Goal: Task Accomplishment & Management: Use online tool/utility

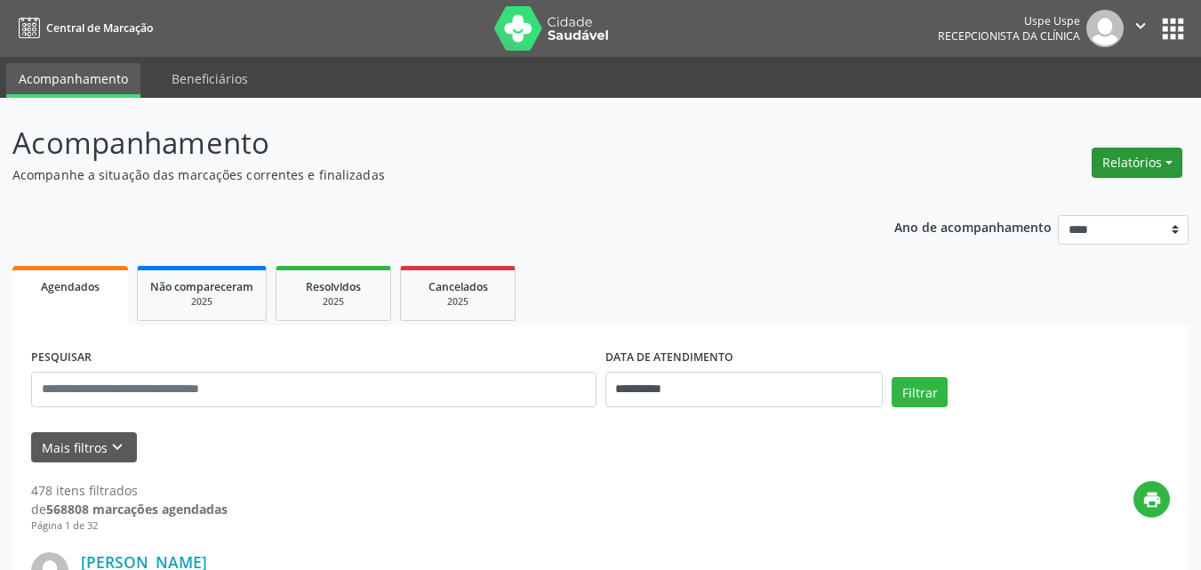
click at [918, 159] on button "Relatórios" at bounding box center [1137, 163] width 91 height 30
click at [918, 199] on link "Agendamentos" at bounding box center [1085, 200] width 191 height 25
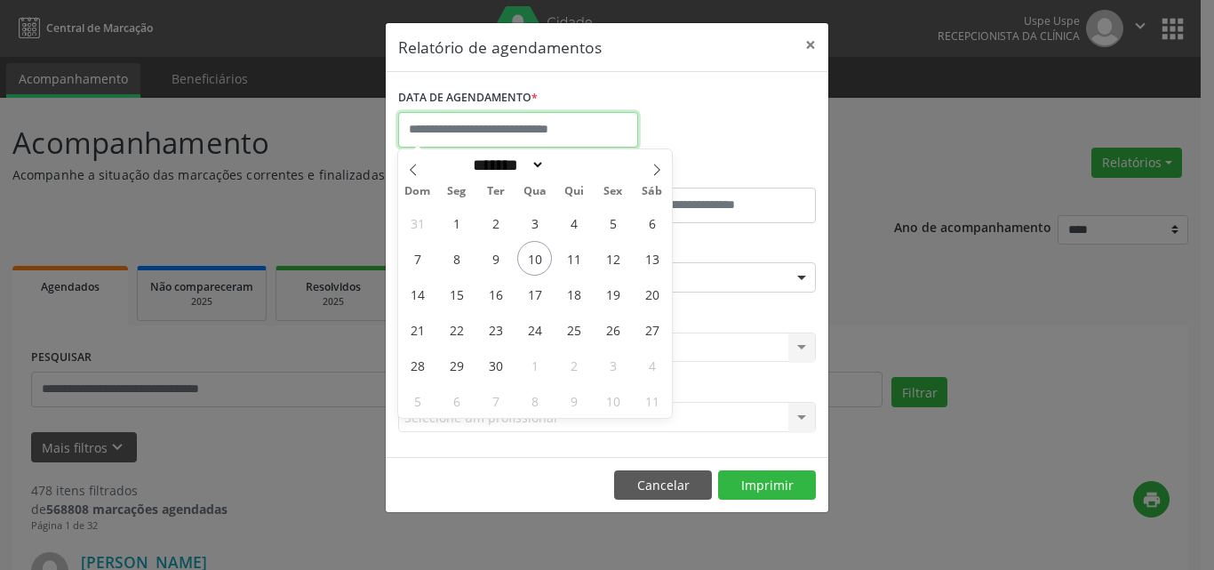
click at [497, 126] on input "text" at bounding box center [518, 130] width 240 height 36
click at [537, 257] on span "10" at bounding box center [534, 258] width 35 height 35
type input "**********"
click at [537, 257] on span "10" at bounding box center [534, 258] width 35 height 35
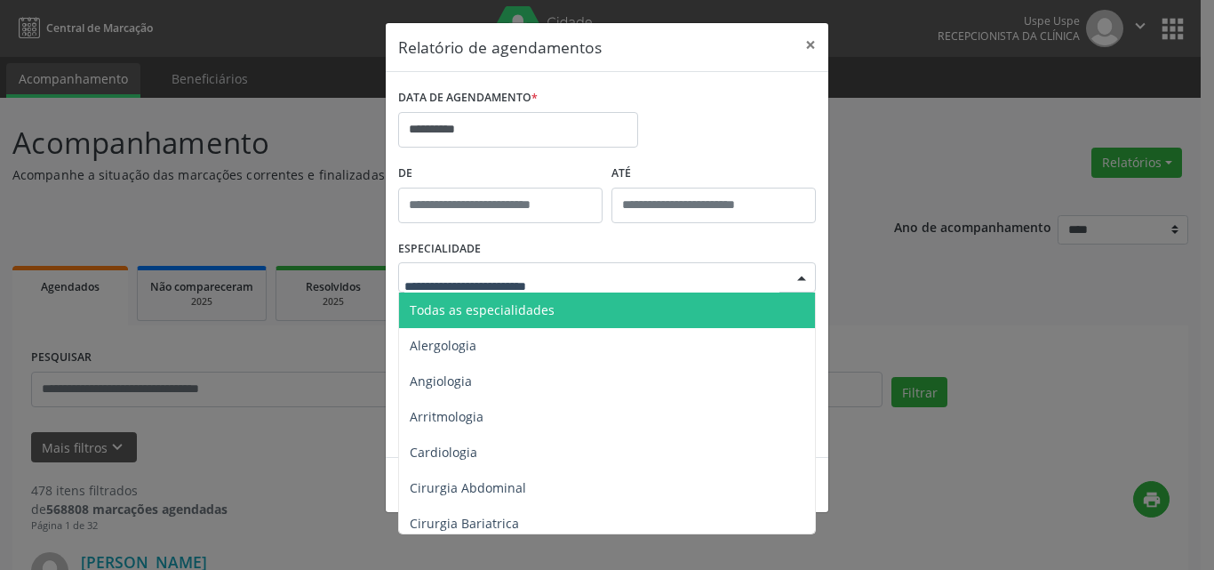
click at [489, 304] on span "Todas as especialidades" at bounding box center [482, 309] width 145 height 17
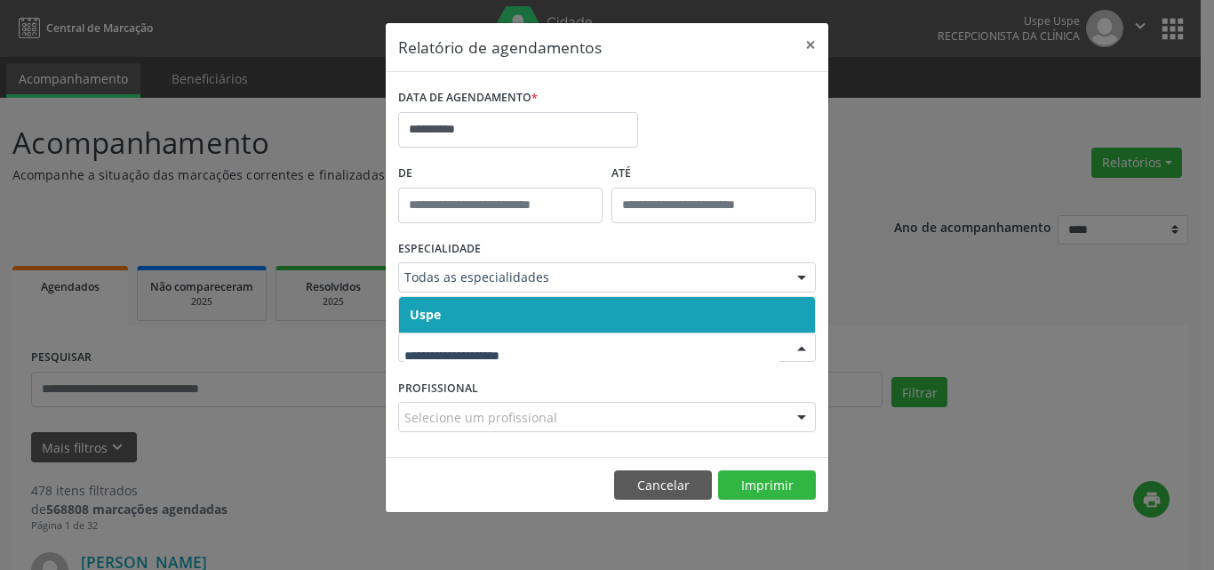
click at [476, 307] on span "Uspe" at bounding box center [607, 315] width 416 height 36
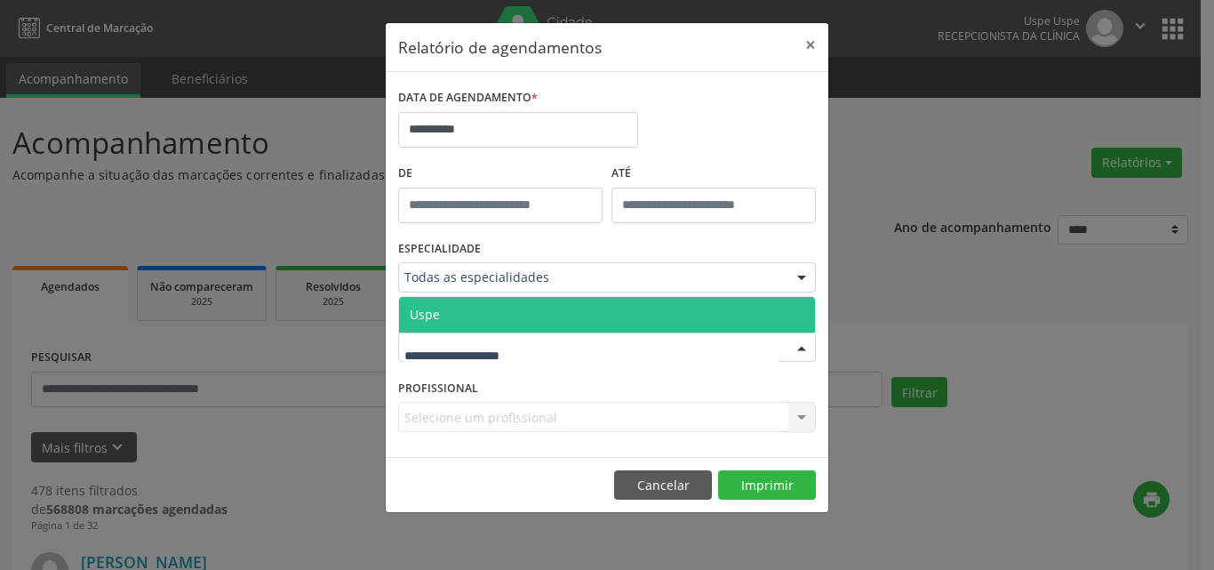
click at [486, 324] on span "Uspe" at bounding box center [607, 315] width 416 height 36
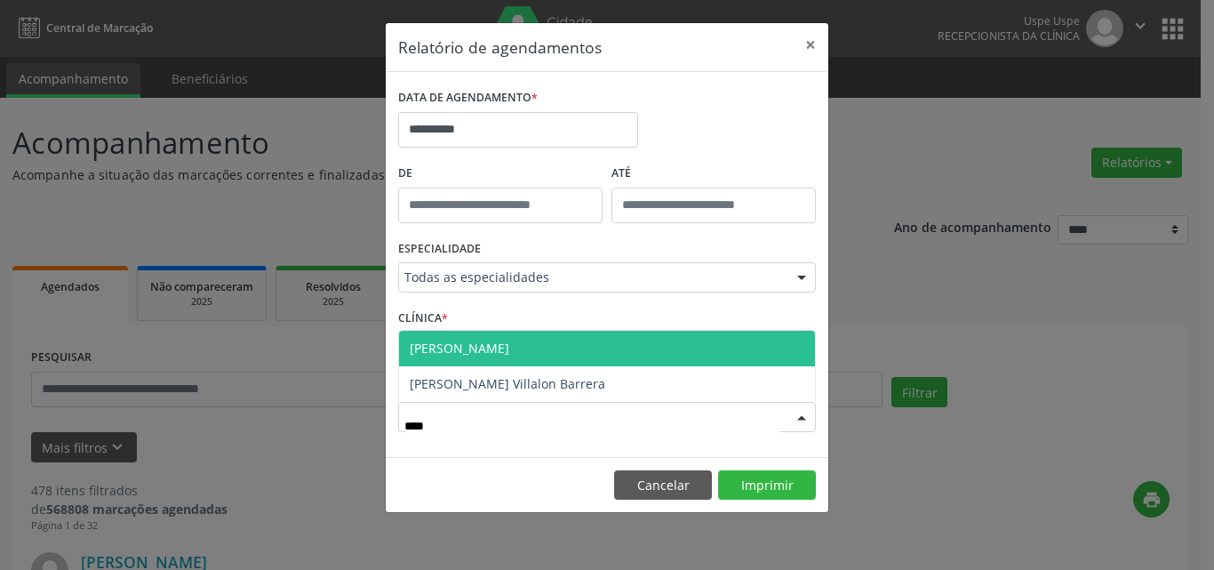
type input "*****"
click at [532, 342] on span "[PERSON_NAME]" at bounding box center [607, 349] width 416 height 36
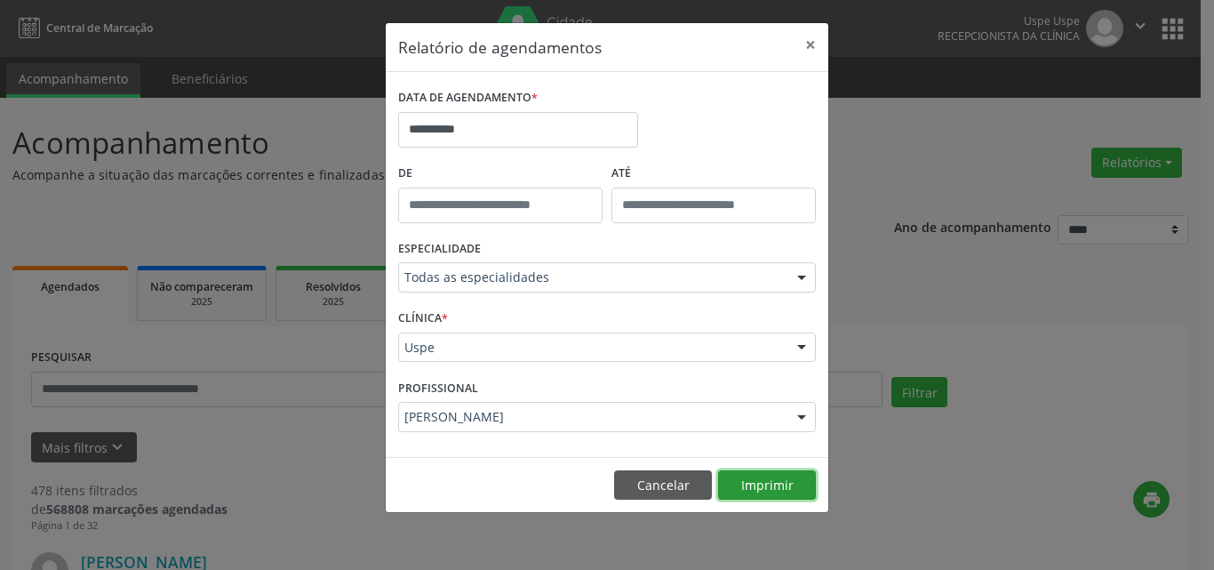
click at [766, 484] on button "Imprimir" at bounding box center [767, 485] width 98 height 30
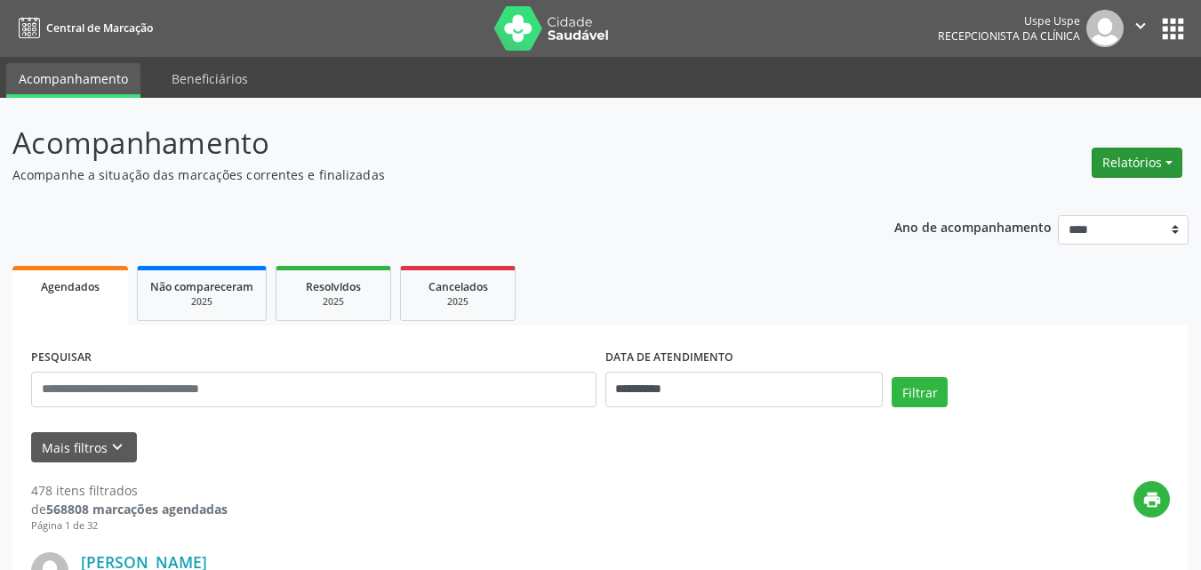
click at [905, 155] on button "Relatórios" at bounding box center [1137, 163] width 91 height 30
click at [905, 197] on link "Agendamentos" at bounding box center [1085, 200] width 191 height 25
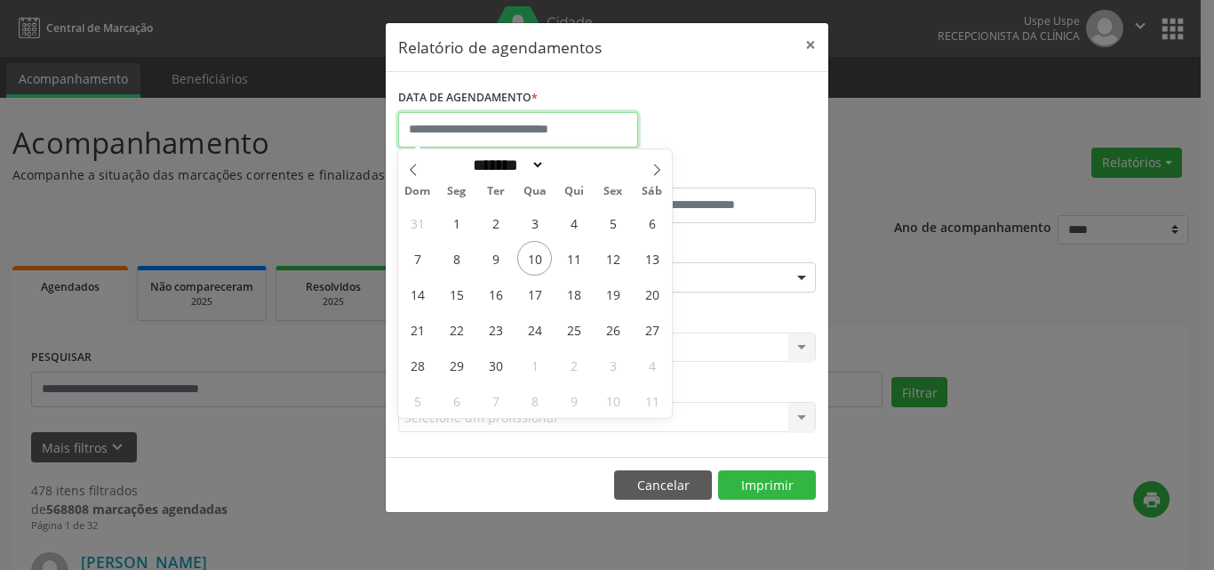
click at [497, 132] on input "text" at bounding box center [518, 130] width 240 height 36
click at [535, 261] on span "10" at bounding box center [534, 258] width 35 height 35
type input "**********"
click at [535, 261] on span "10" at bounding box center [534, 258] width 35 height 35
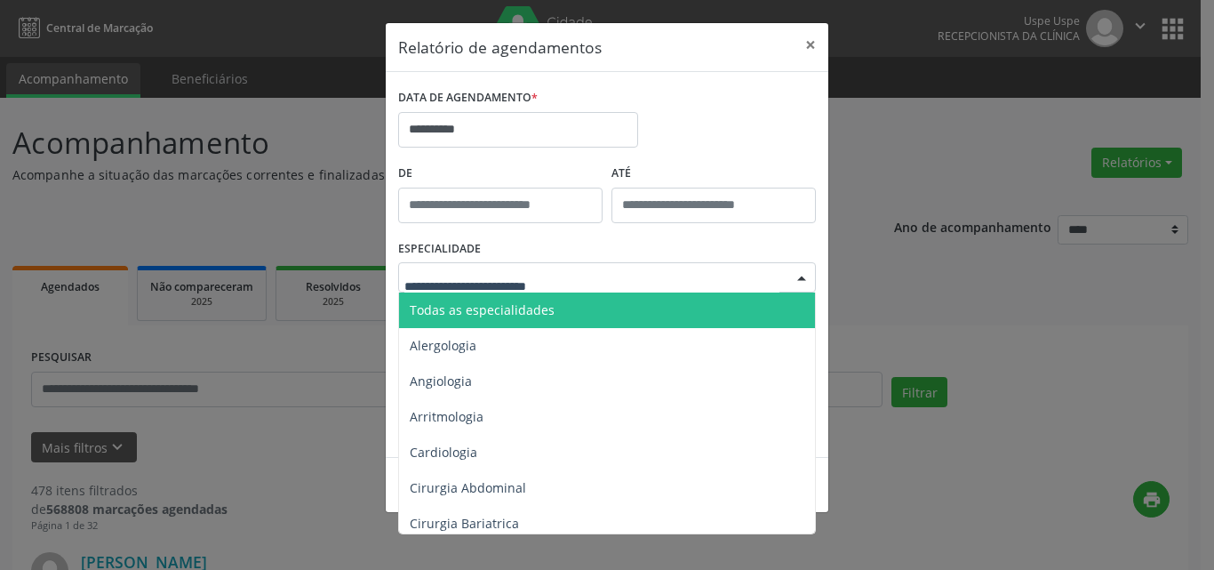
click at [492, 315] on span "Todas as especialidades" at bounding box center [482, 309] width 145 height 17
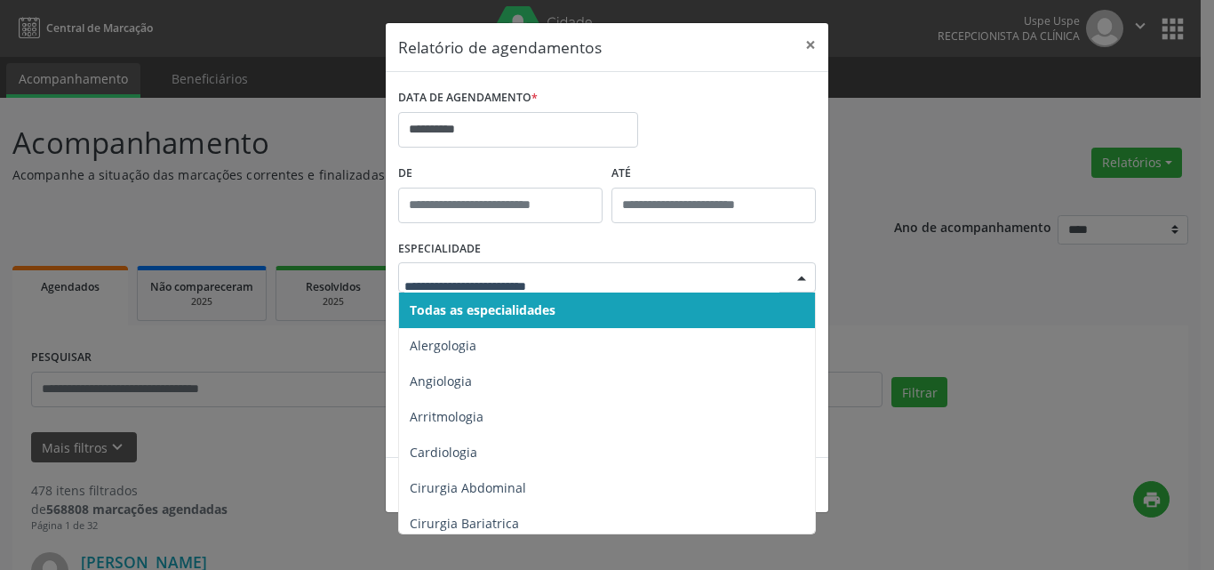
click at [453, 305] on span "Todas as especialidades" at bounding box center [483, 309] width 146 height 17
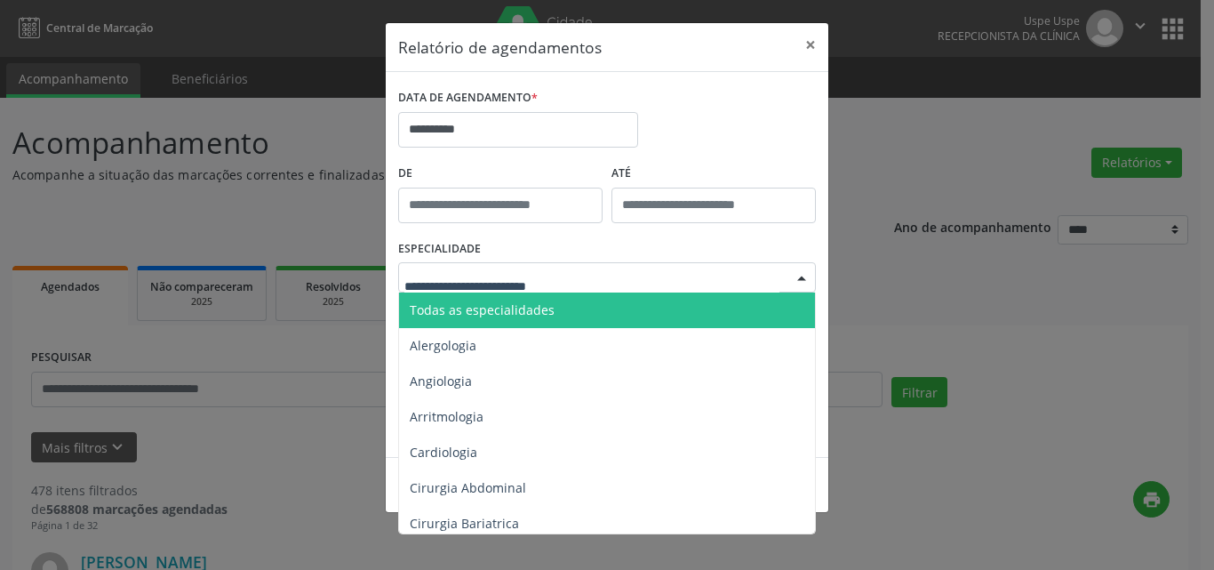
click at [459, 308] on span "Todas as especialidades" at bounding box center [482, 309] width 145 height 17
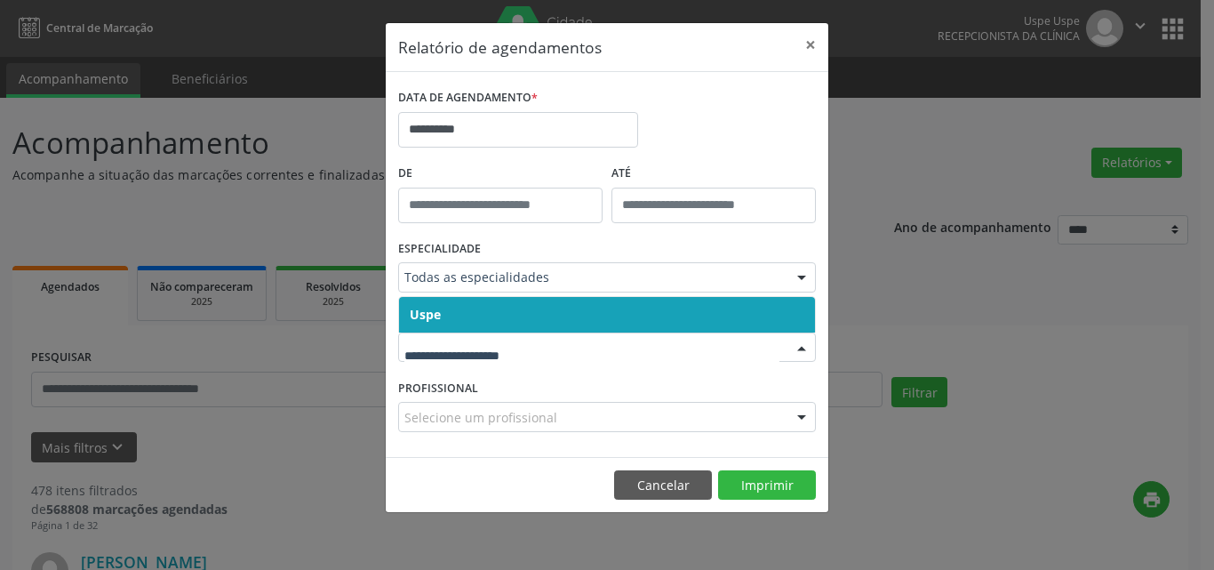
click at [468, 316] on span "Uspe" at bounding box center [607, 315] width 416 height 36
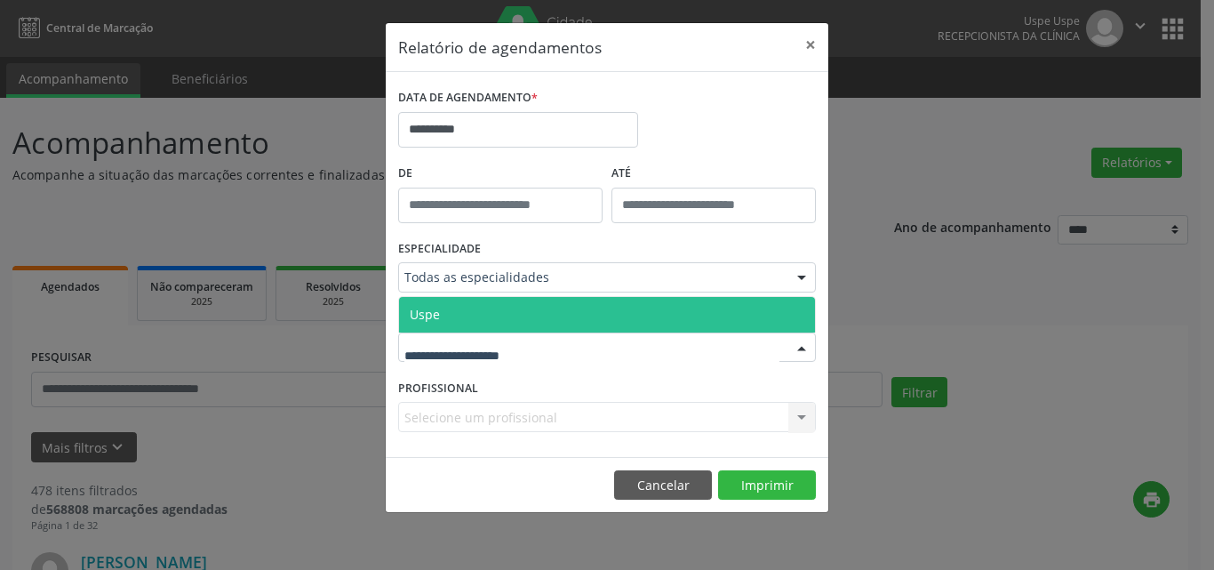
click at [467, 312] on span "Uspe" at bounding box center [607, 315] width 416 height 36
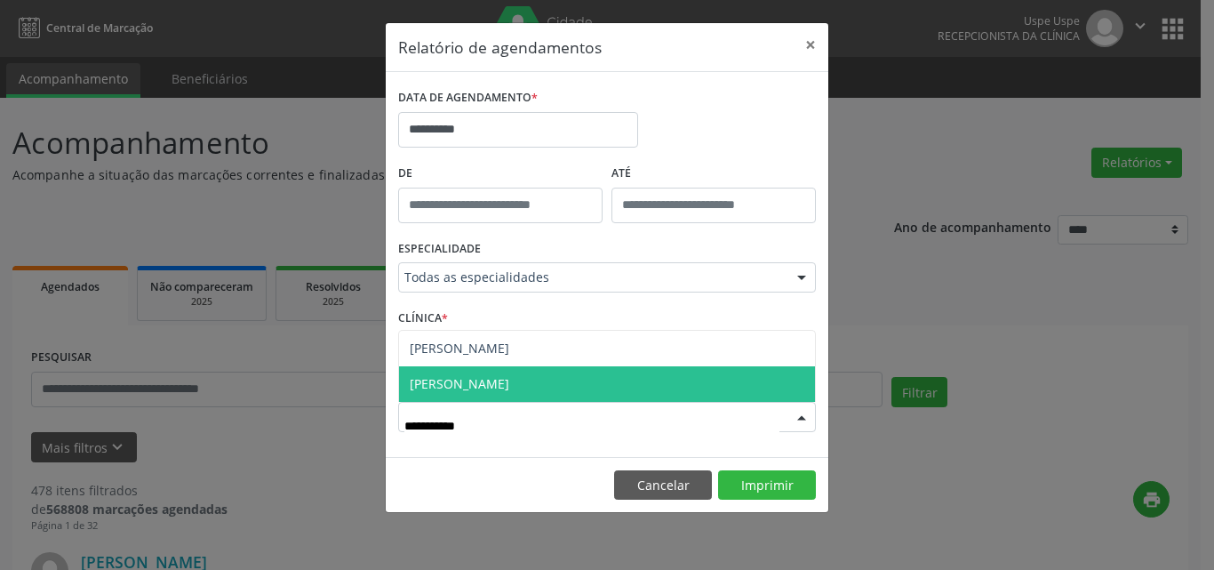
type input "**********"
click at [509, 381] on span "[PERSON_NAME]" at bounding box center [460, 383] width 100 height 17
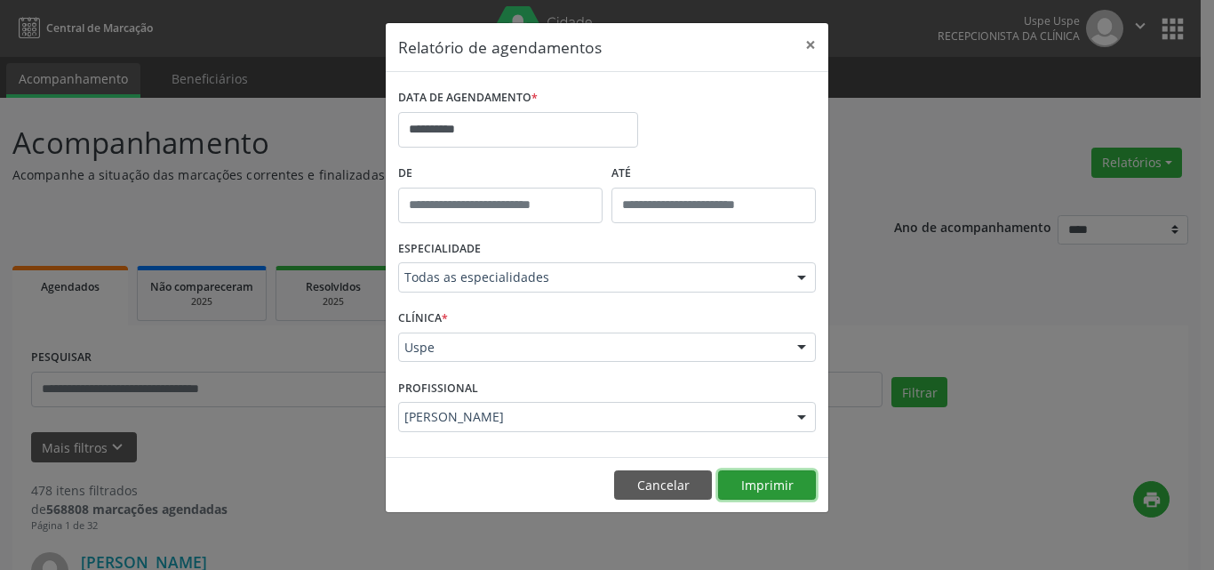
click at [759, 478] on button "Imprimir" at bounding box center [767, 485] width 98 height 30
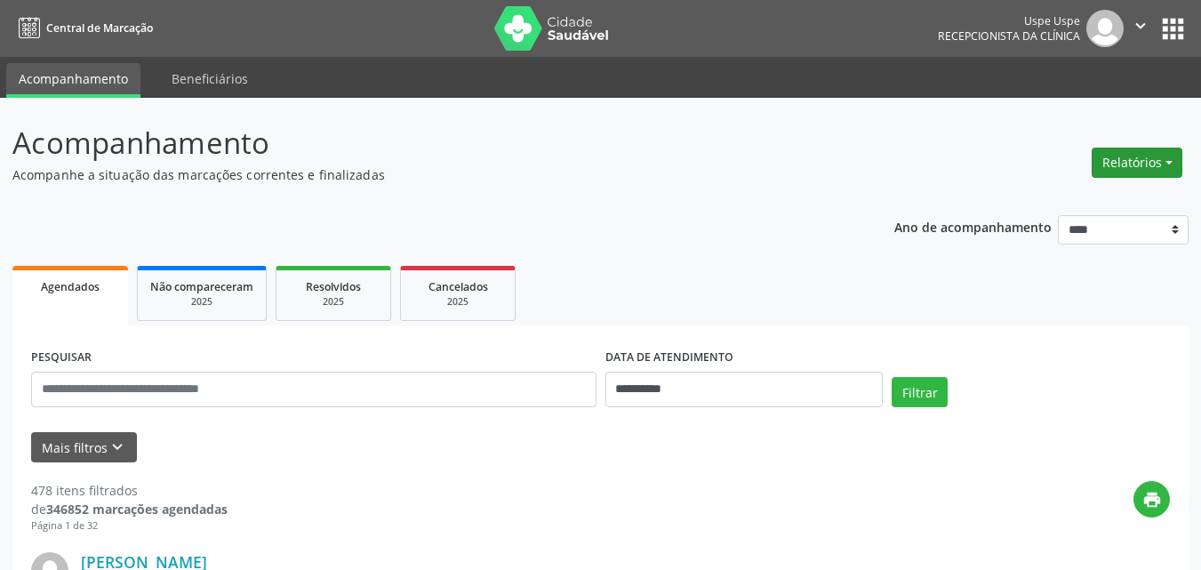
click at [905, 161] on button "Relatórios" at bounding box center [1137, 163] width 91 height 30
click at [905, 201] on link "Agendamentos" at bounding box center [1085, 200] width 191 height 25
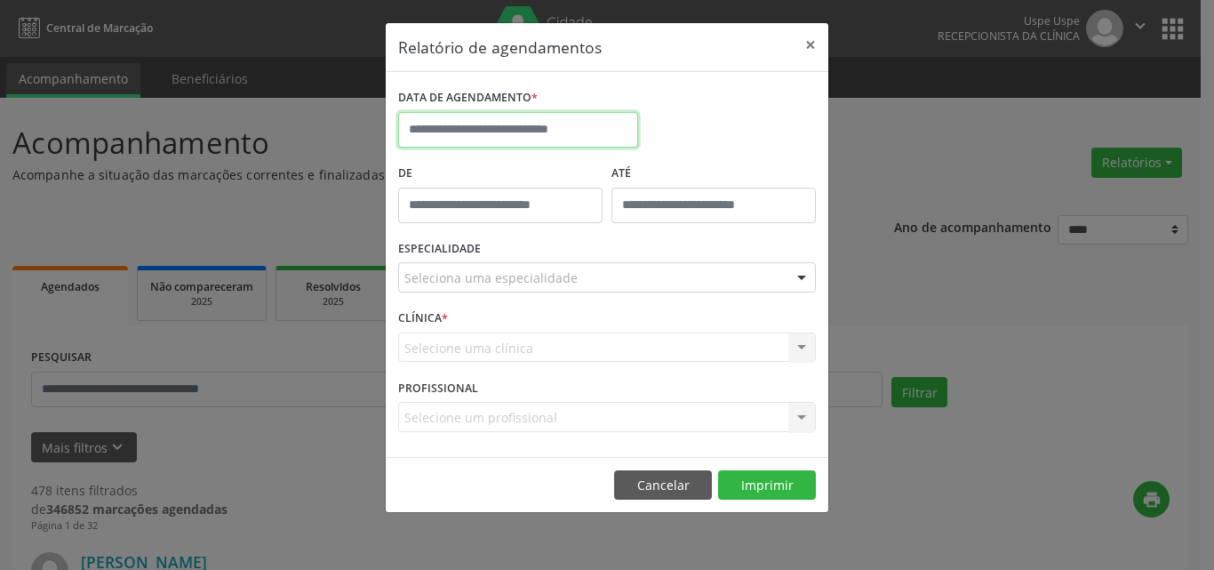
click at [508, 124] on input "text" at bounding box center [518, 130] width 240 height 36
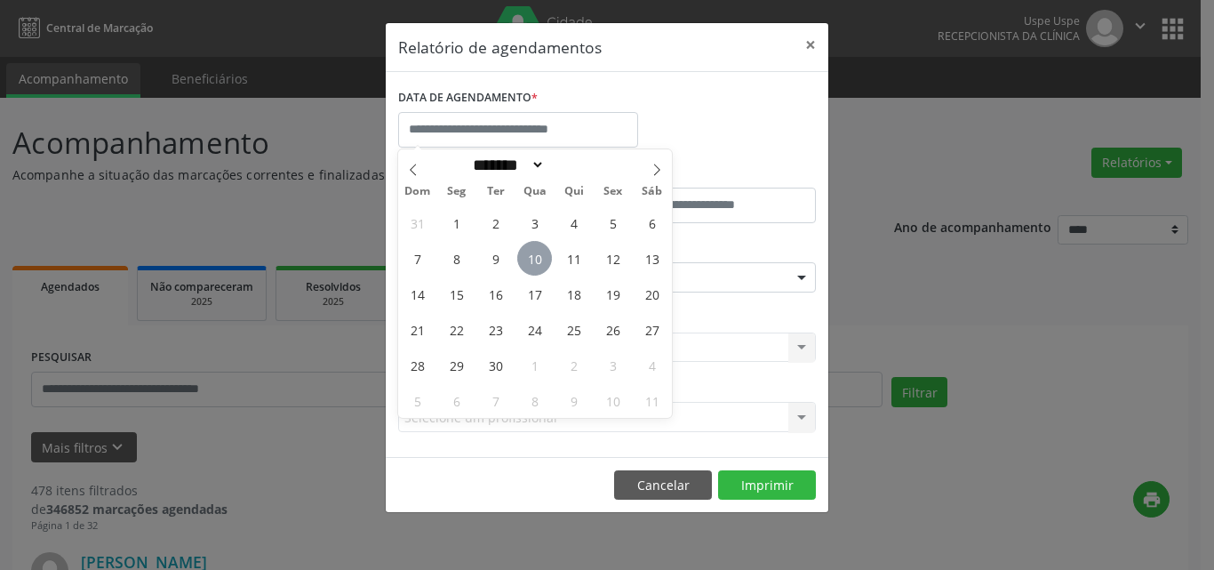
click at [530, 263] on span "10" at bounding box center [534, 258] width 35 height 35
type input "**********"
click at [530, 263] on span "10" at bounding box center [534, 258] width 35 height 35
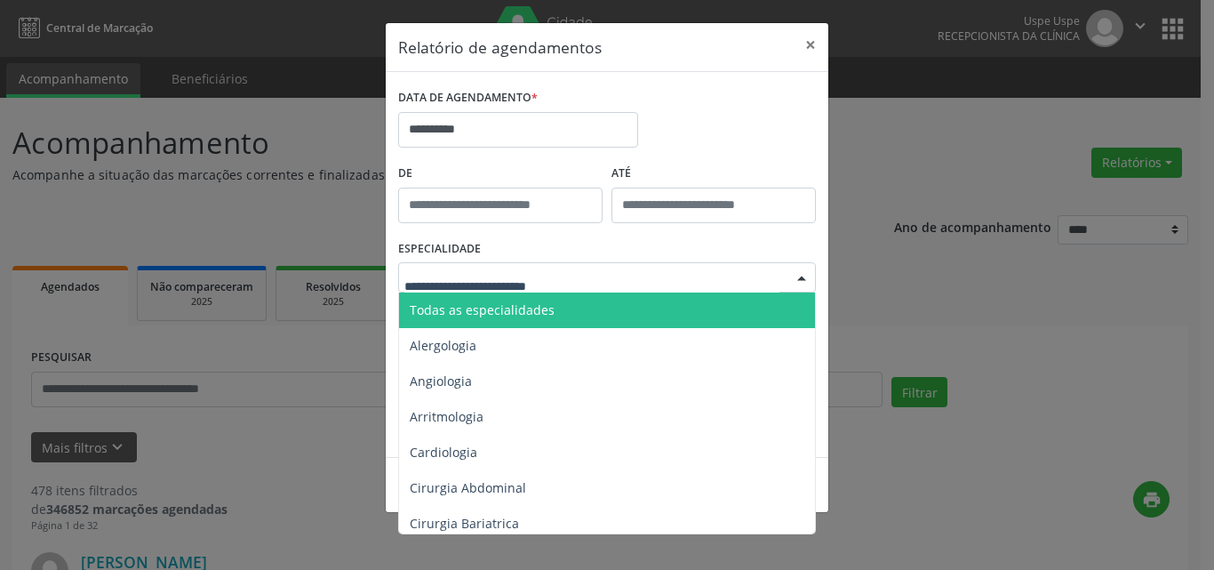
click at [451, 312] on span "Todas as especialidades" at bounding box center [482, 309] width 145 height 17
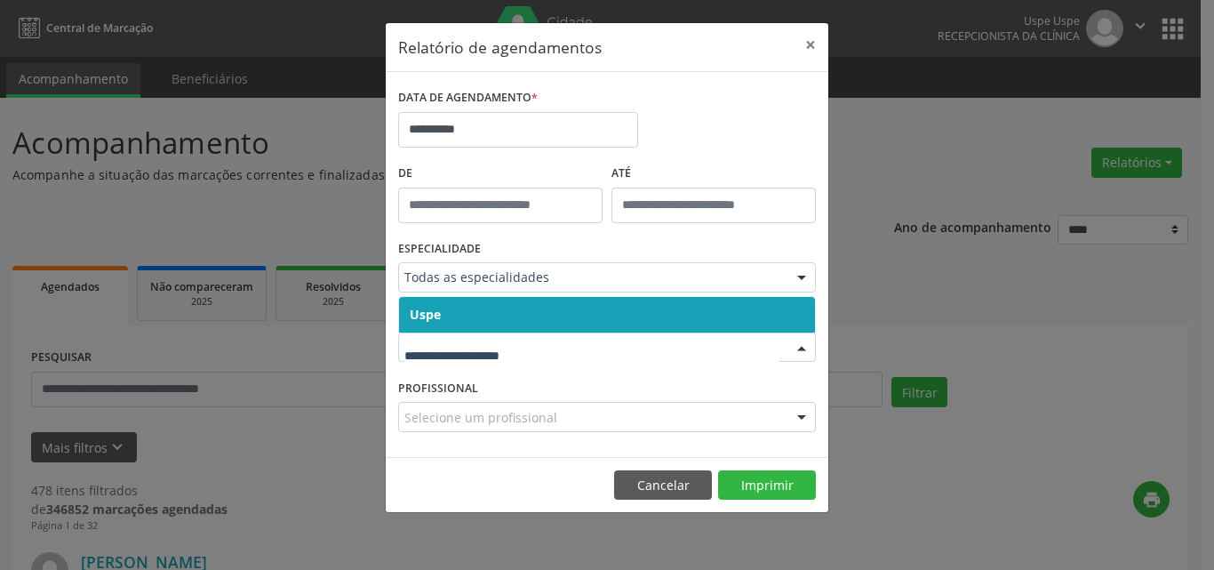
click at [468, 317] on span "Uspe" at bounding box center [607, 315] width 416 height 36
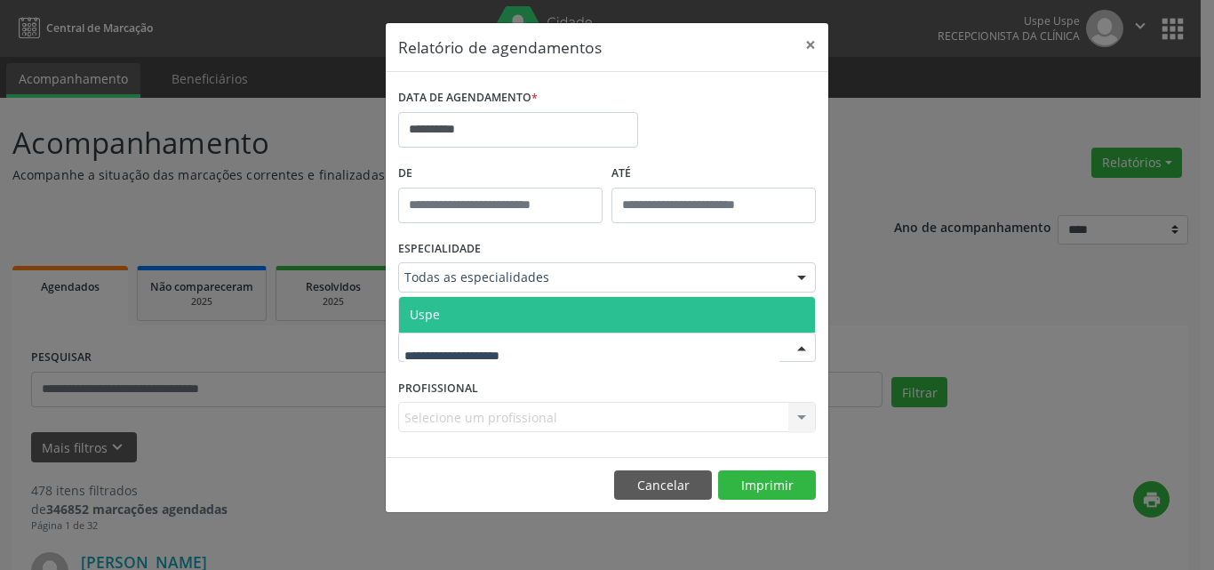
click at [463, 321] on span "Uspe" at bounding box center [607, 315] width 416 height 36
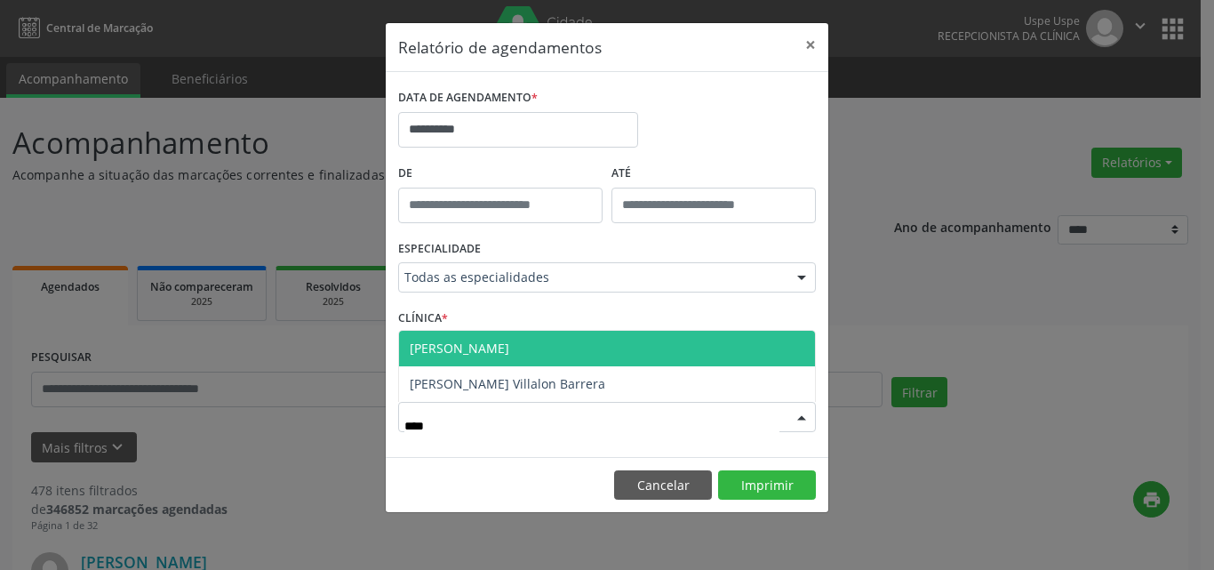
type input "*****"
click at [466, 340] on span "[PERSON_NAME]" at bounding box center [460, 348] width 100 height 17
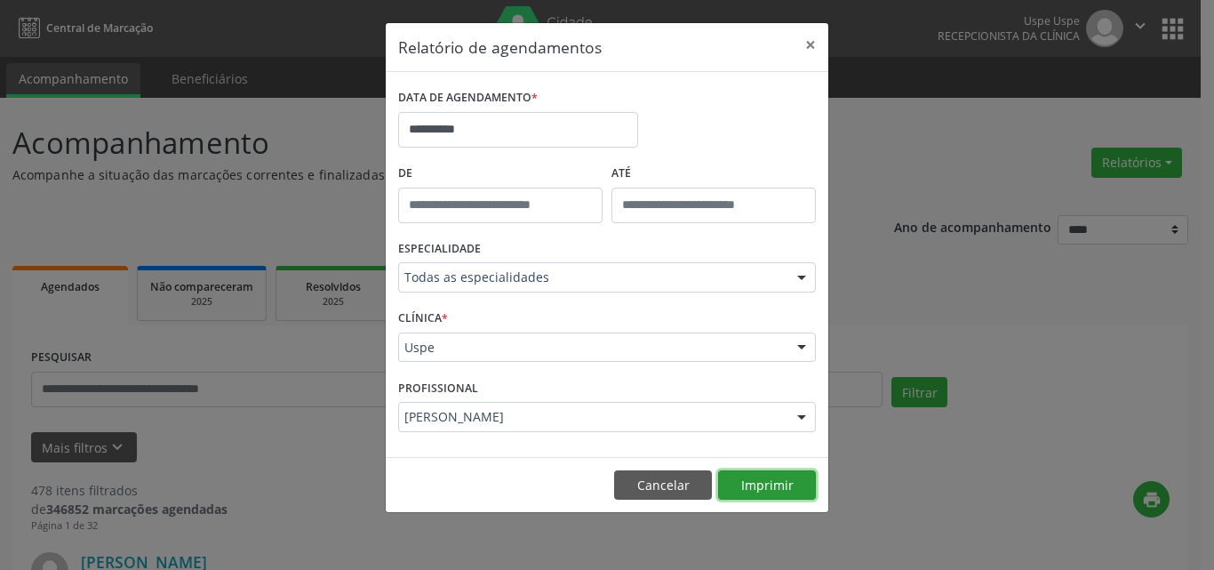
click at [748, 478] on button "Imprimir" at bounding box center [767, 485] width 98 height 30
